Goal: Check status

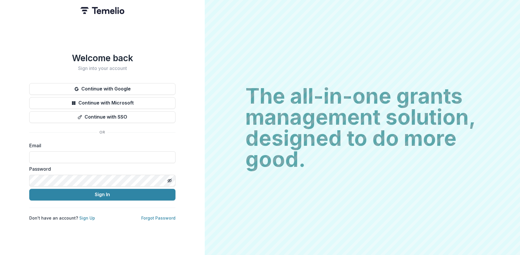
click at [124, 85] on button "Continue with Google" at bounding box center [102, 89] width 146 height 12
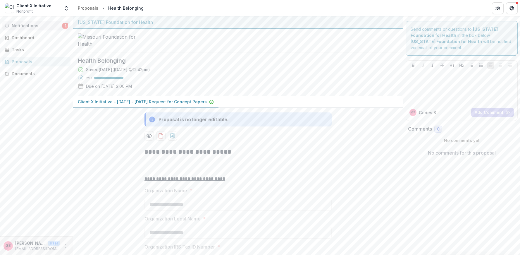
click at [24, 27] on span "Notifications" at bounding box center [37, 25] width 51 height 5
click at [16, 105] on div "Notifications 1 Unread 1 Archived GS Geries Shaheen changed Health Belonging fr…" at bounding box center [36, 126] width 73 height 220
